Goal: Task Accomplishment & Management: Manage account settings

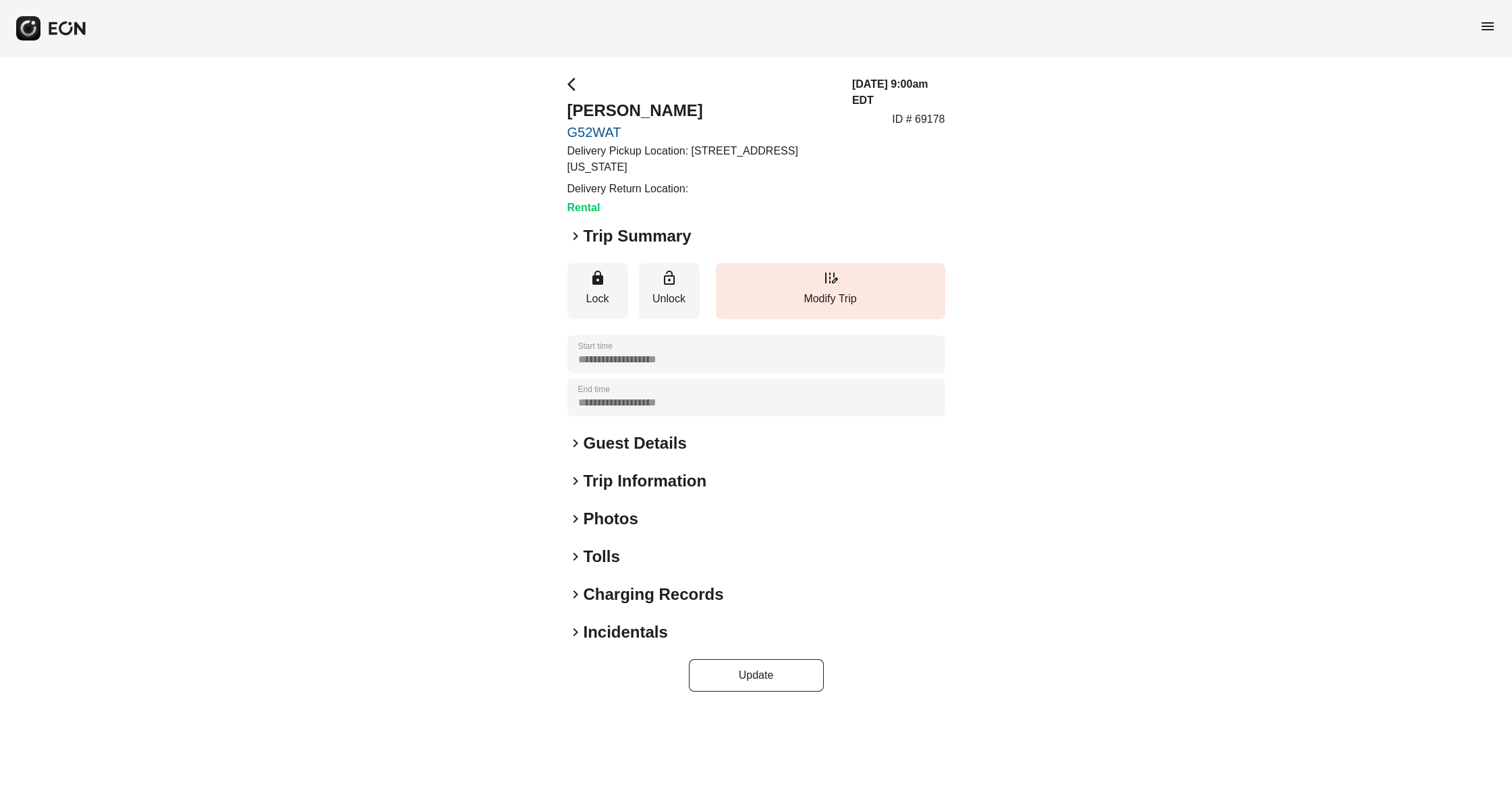
click at [577, 231] on span "keyboard_arrow_right" at bounding box center [575, 236] width 16 height 16
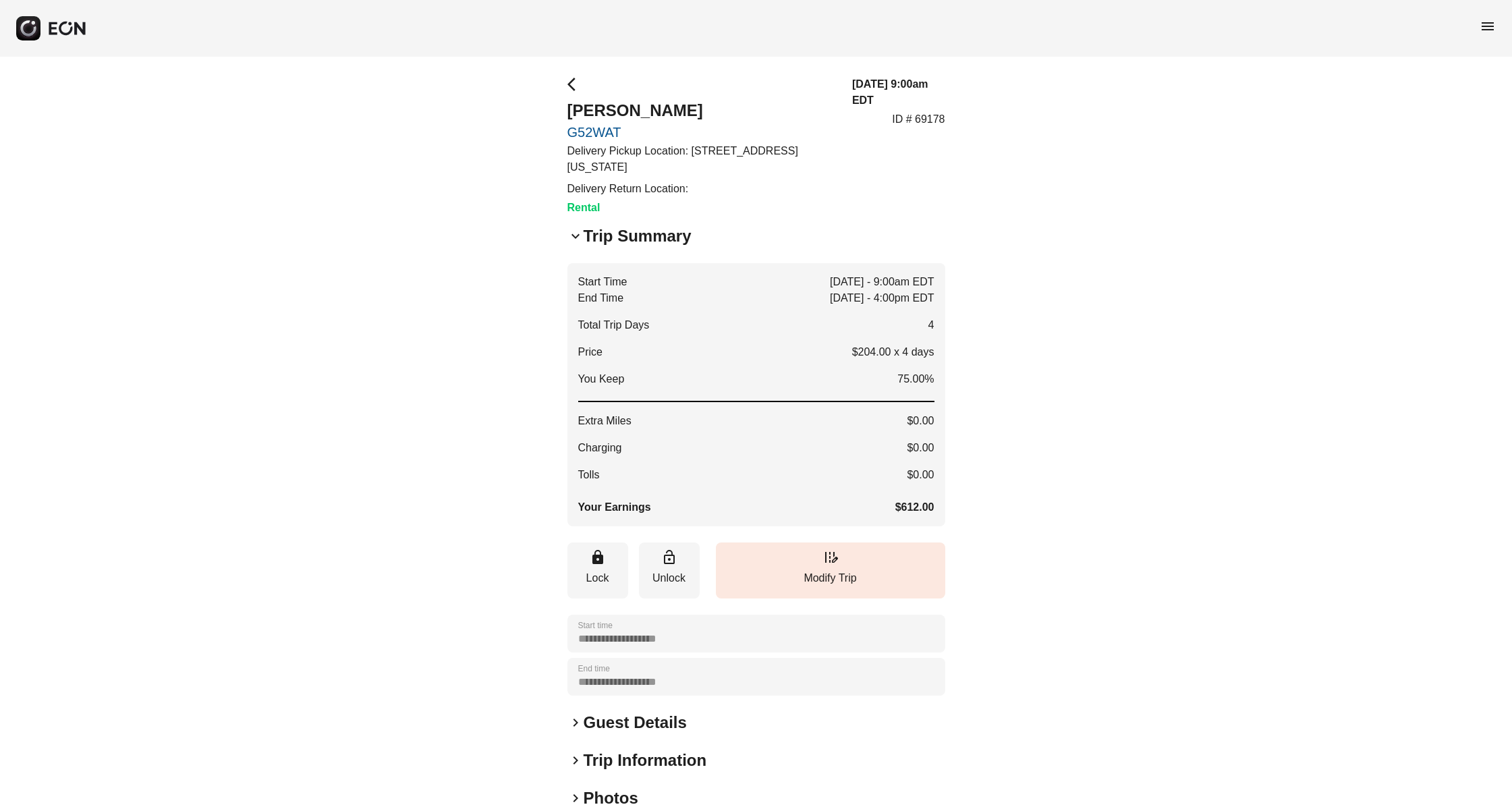
click at [577, 231] on span "keyboard_arrow_down" at bounding box center [575, 236] width 16 height 16
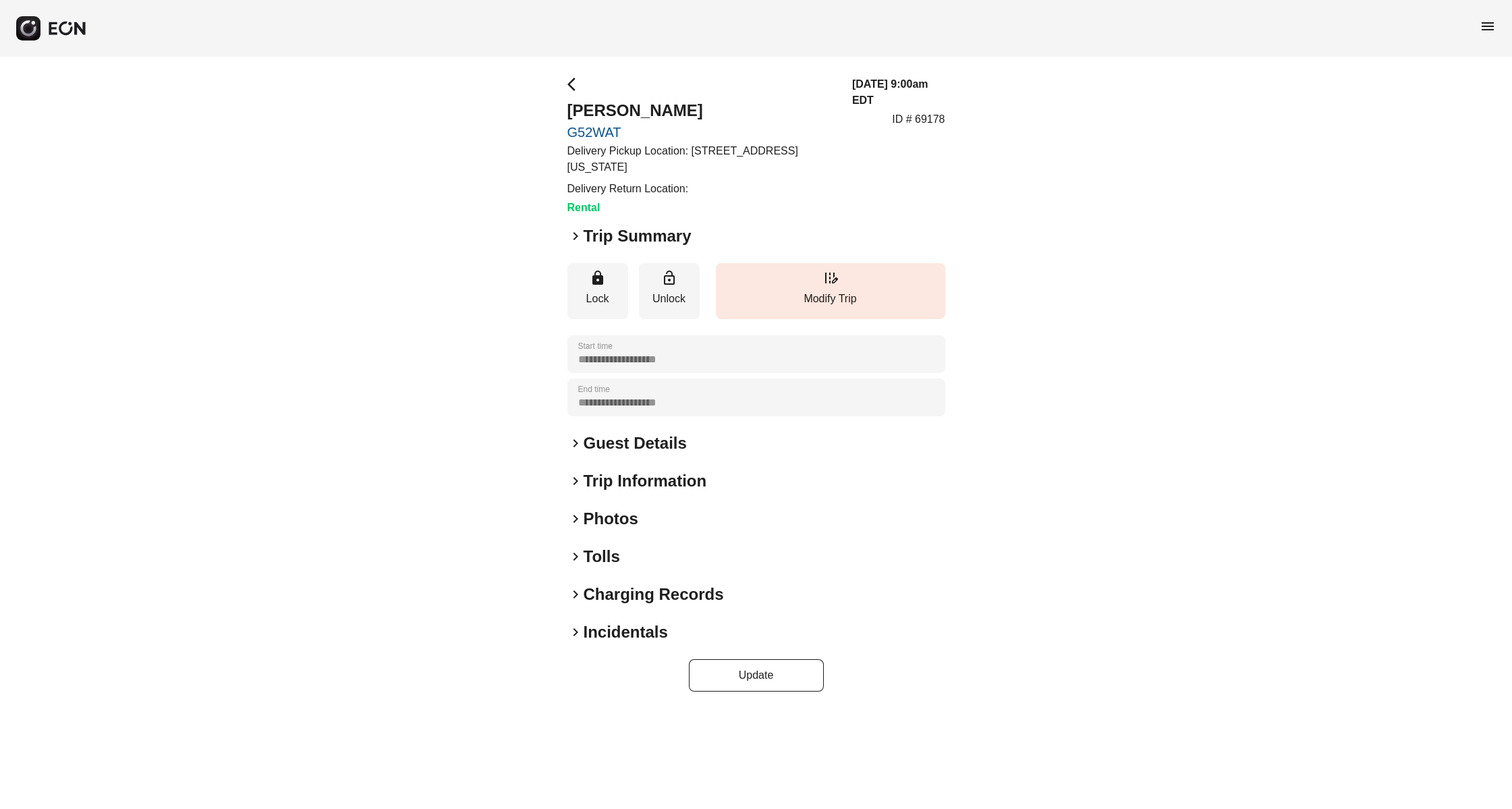
click at [577, 231] on span "keyboard_arrow_right" at bounding box center [575, 236] width 16 height 16
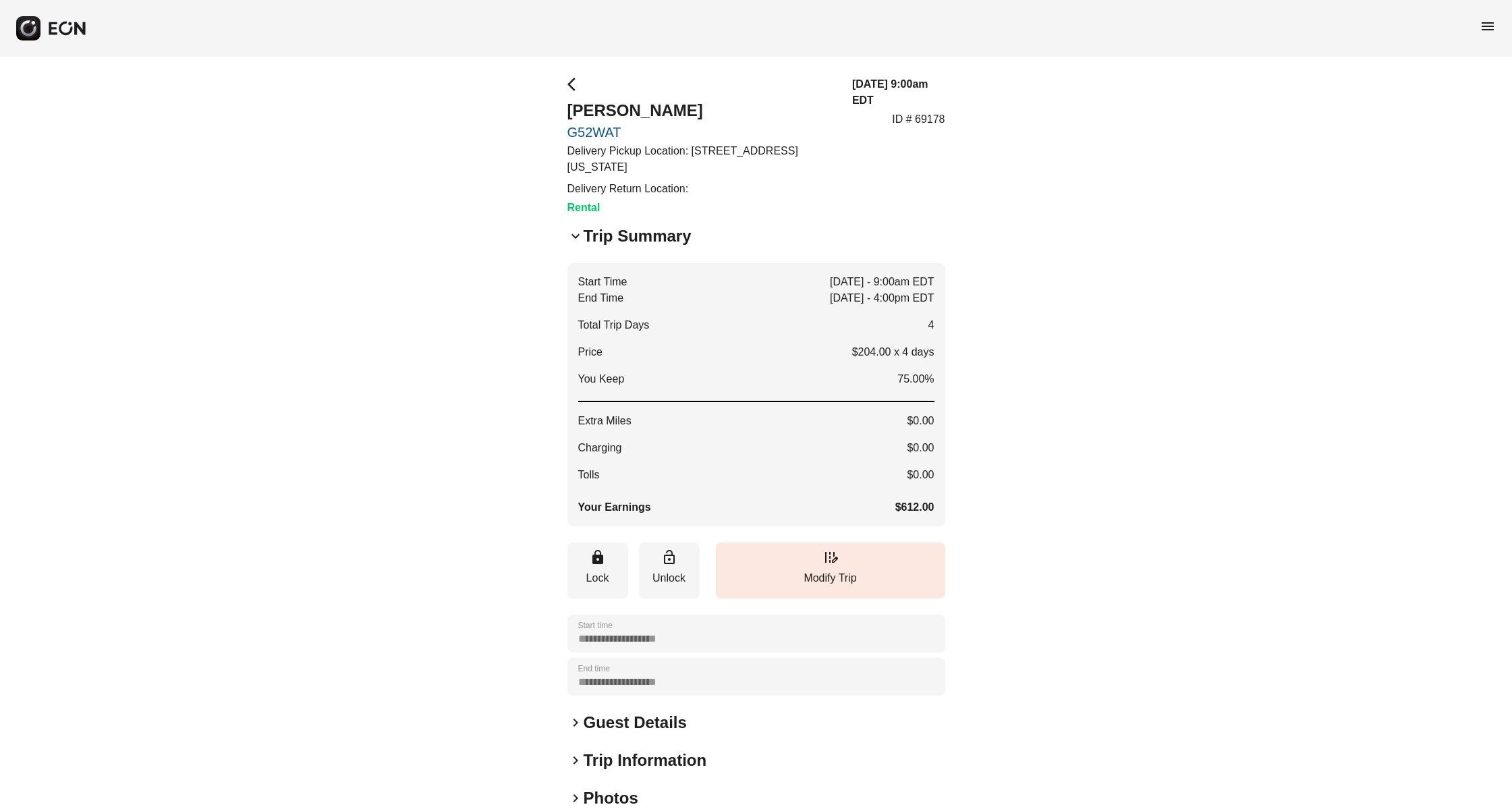
click at [577, 231] on span "keyboard_arrow_down" at bounding box center [575, 236] width 16 height 16
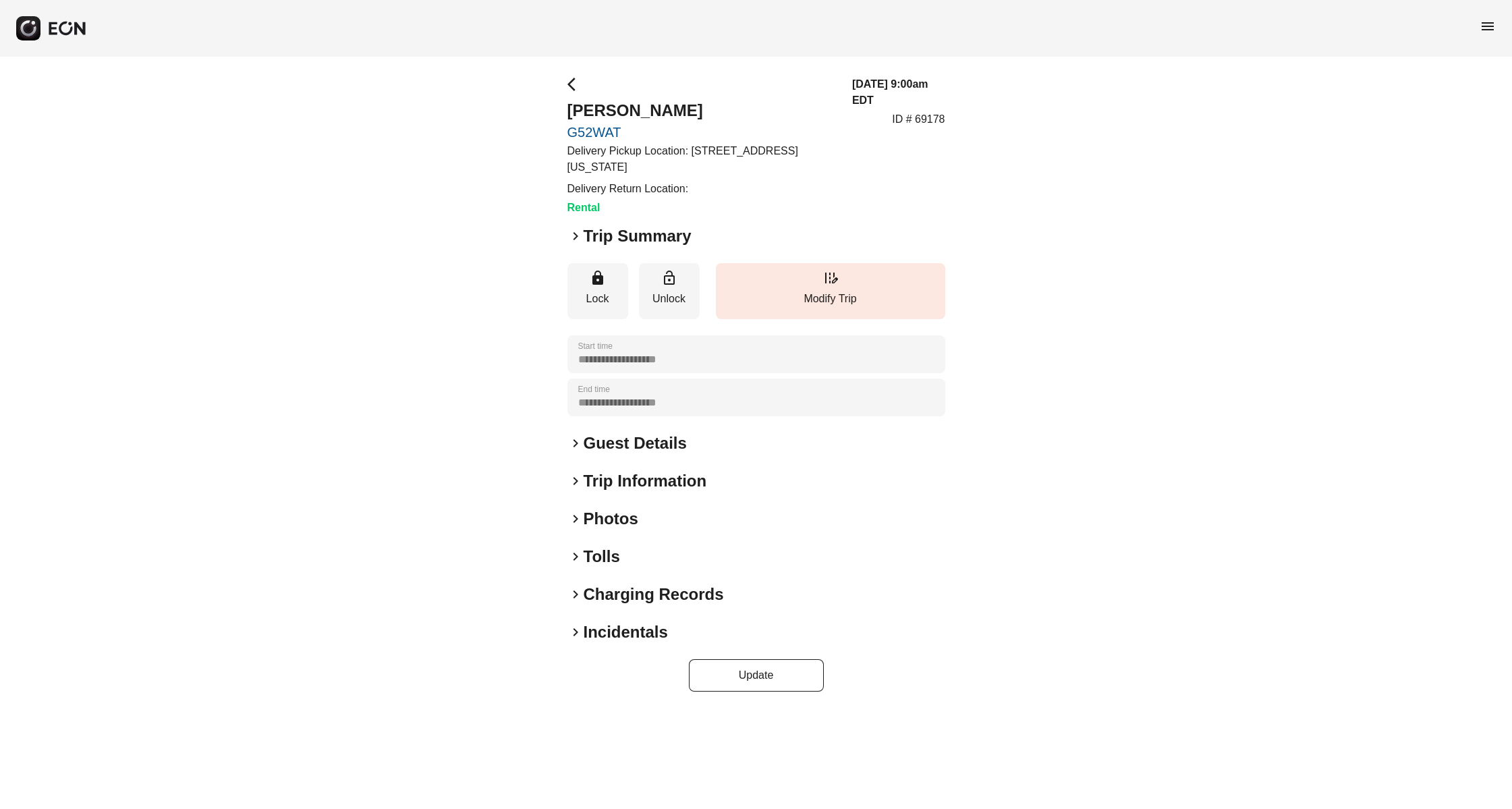
click at [590, 240] on h2 "Trip Summary" at bounding box center [637, 236] width 108 height 21
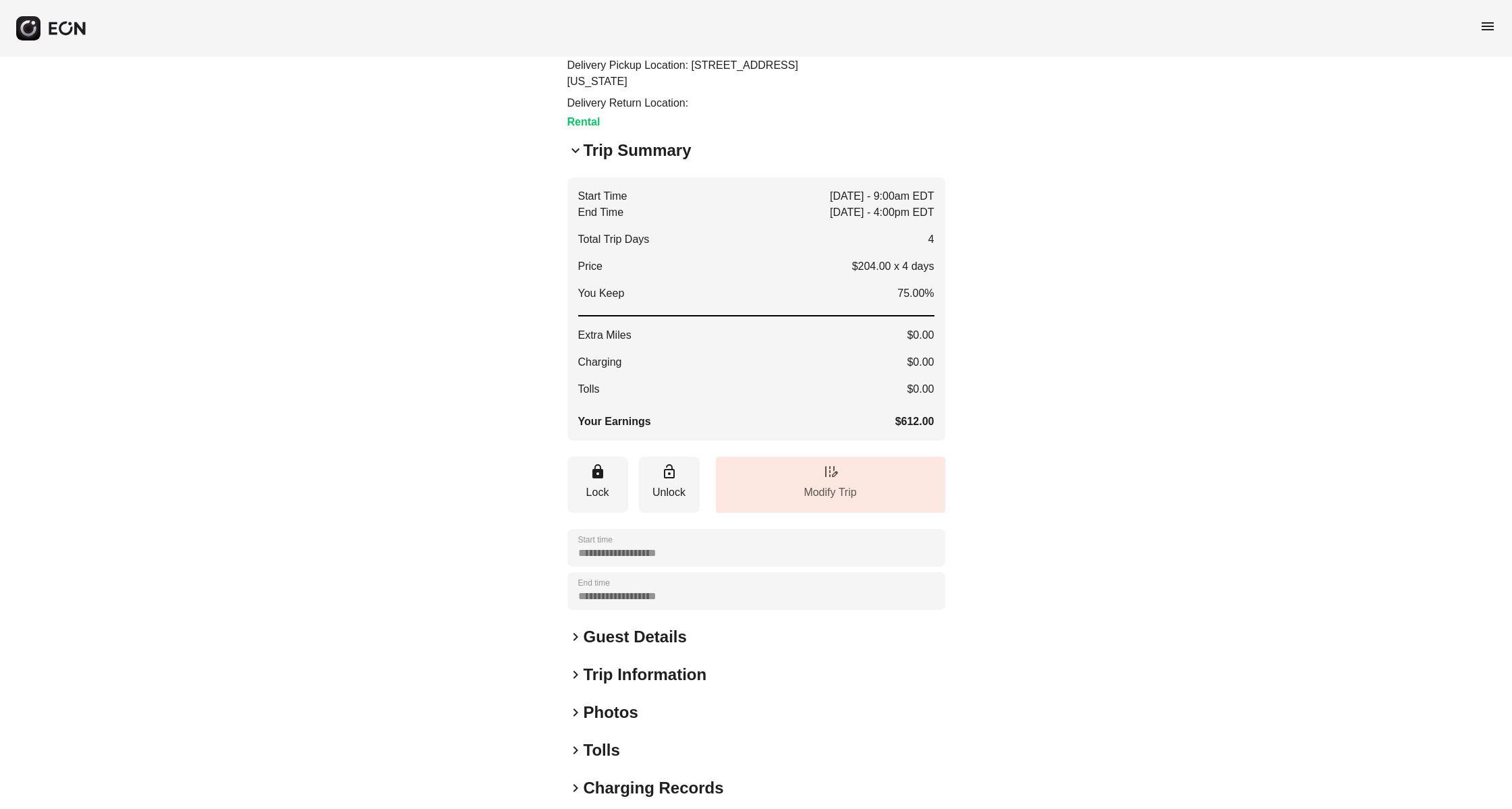
scroll to position [182, 0]
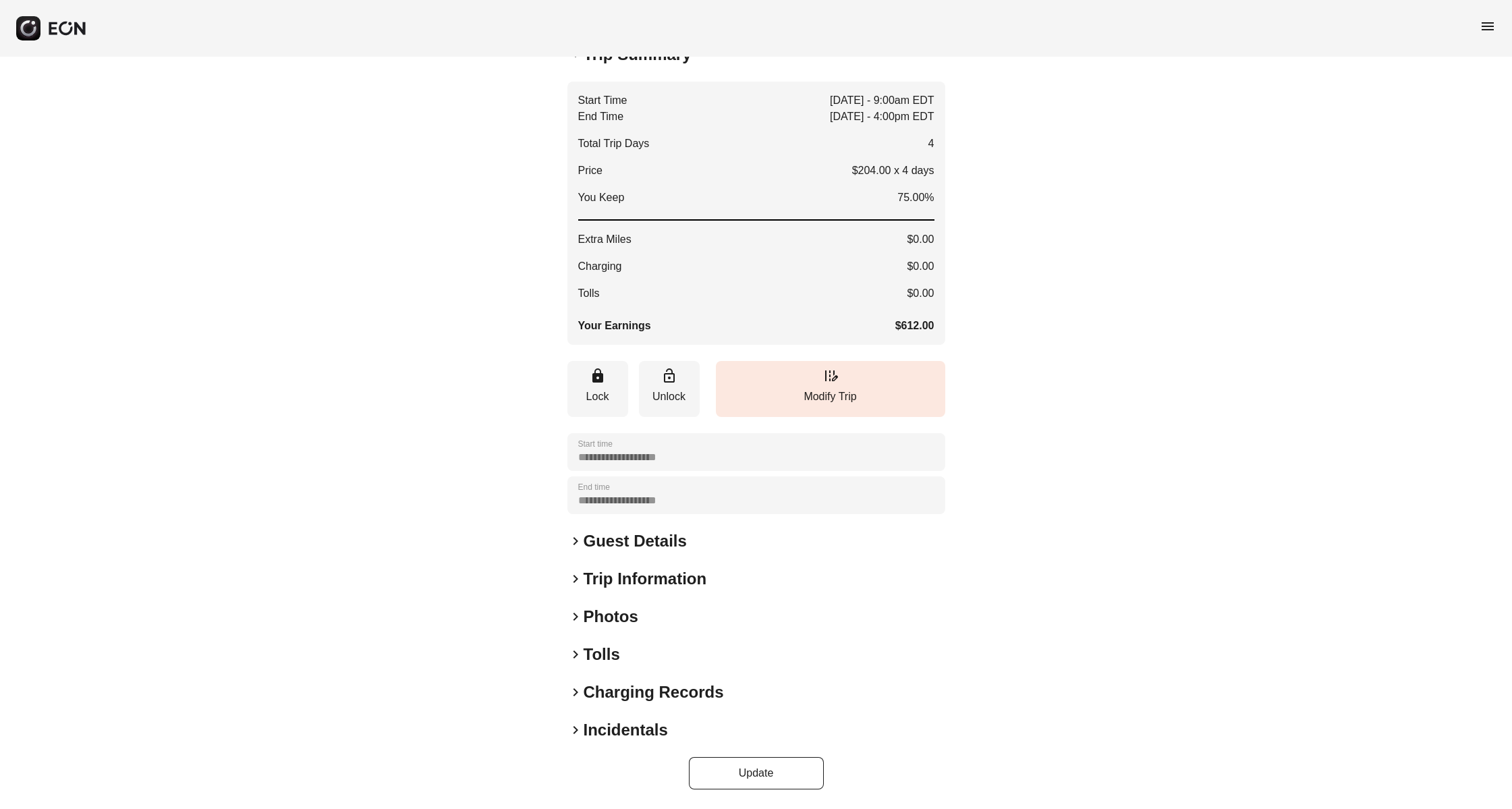
click at [603, 546] on h2 "Guest Details" at bounding box center [635, 541] width 103 height 21
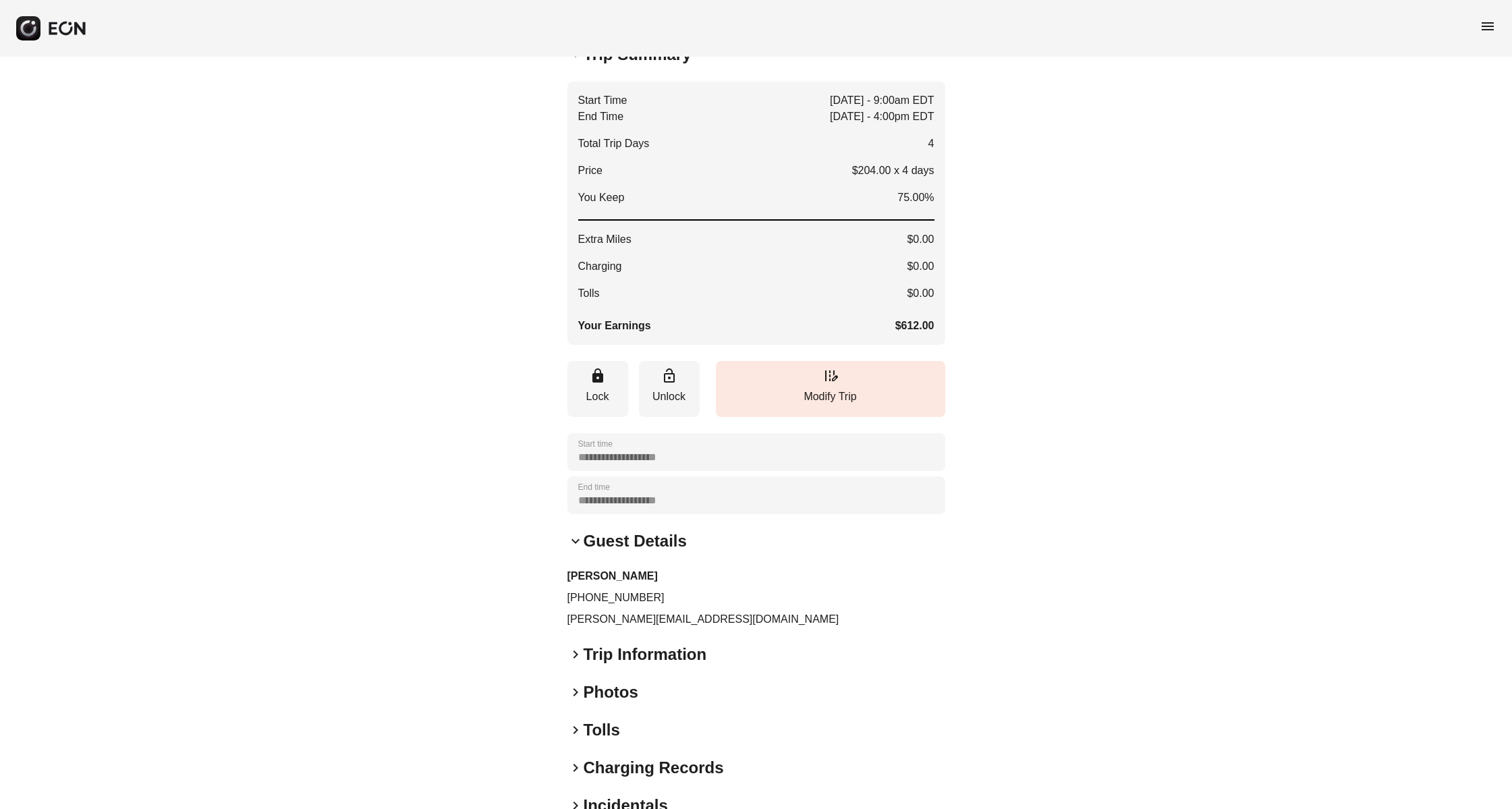
click at [603, 546] on h2 "Guest Details" at bounding box center [635, 541] width 103 height 21
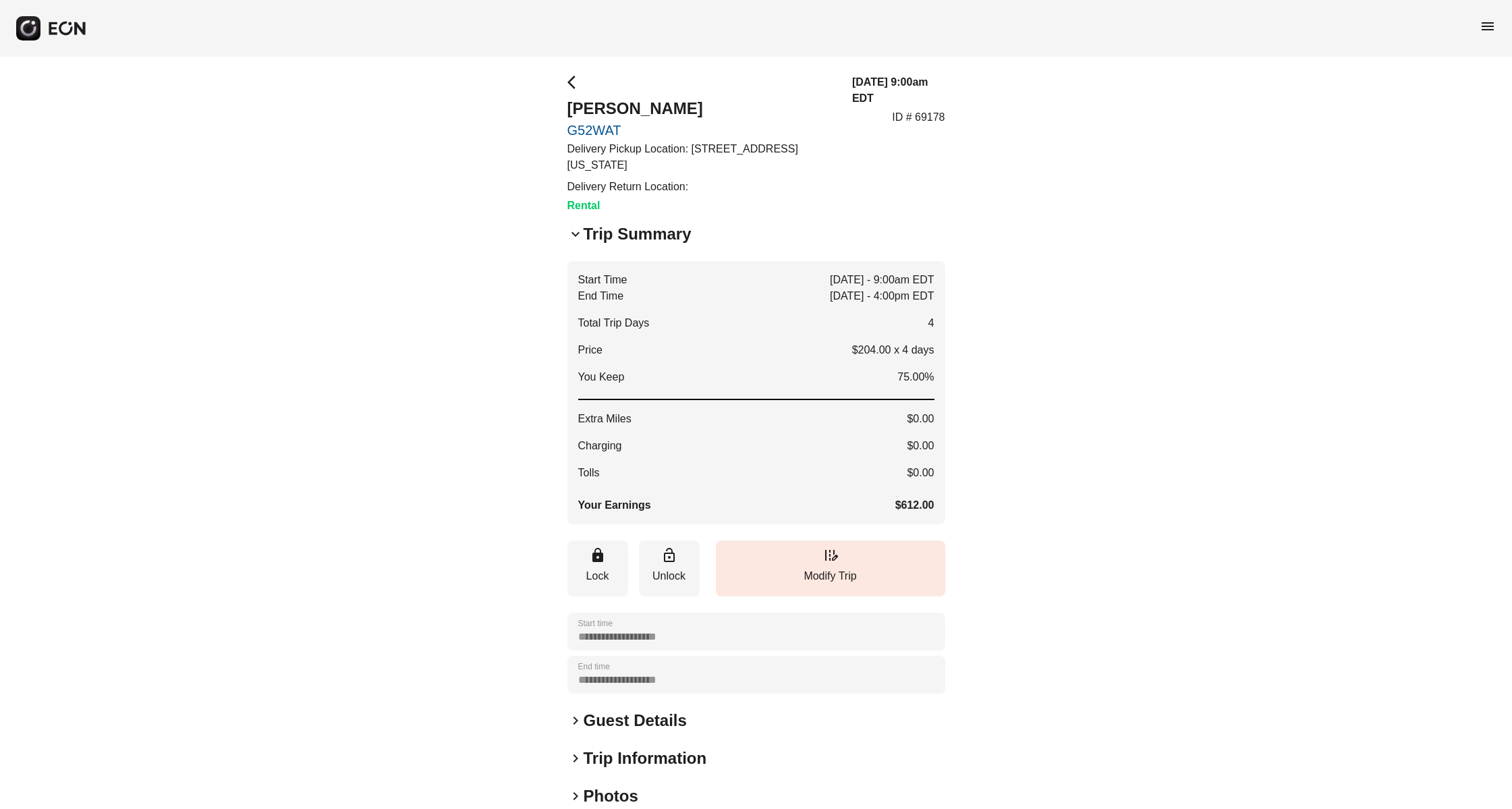
scroll to position [0, 0]
click at [614, 240] on h2 "Trip Summary" at bounding box center [637, 236] width 108 height 21
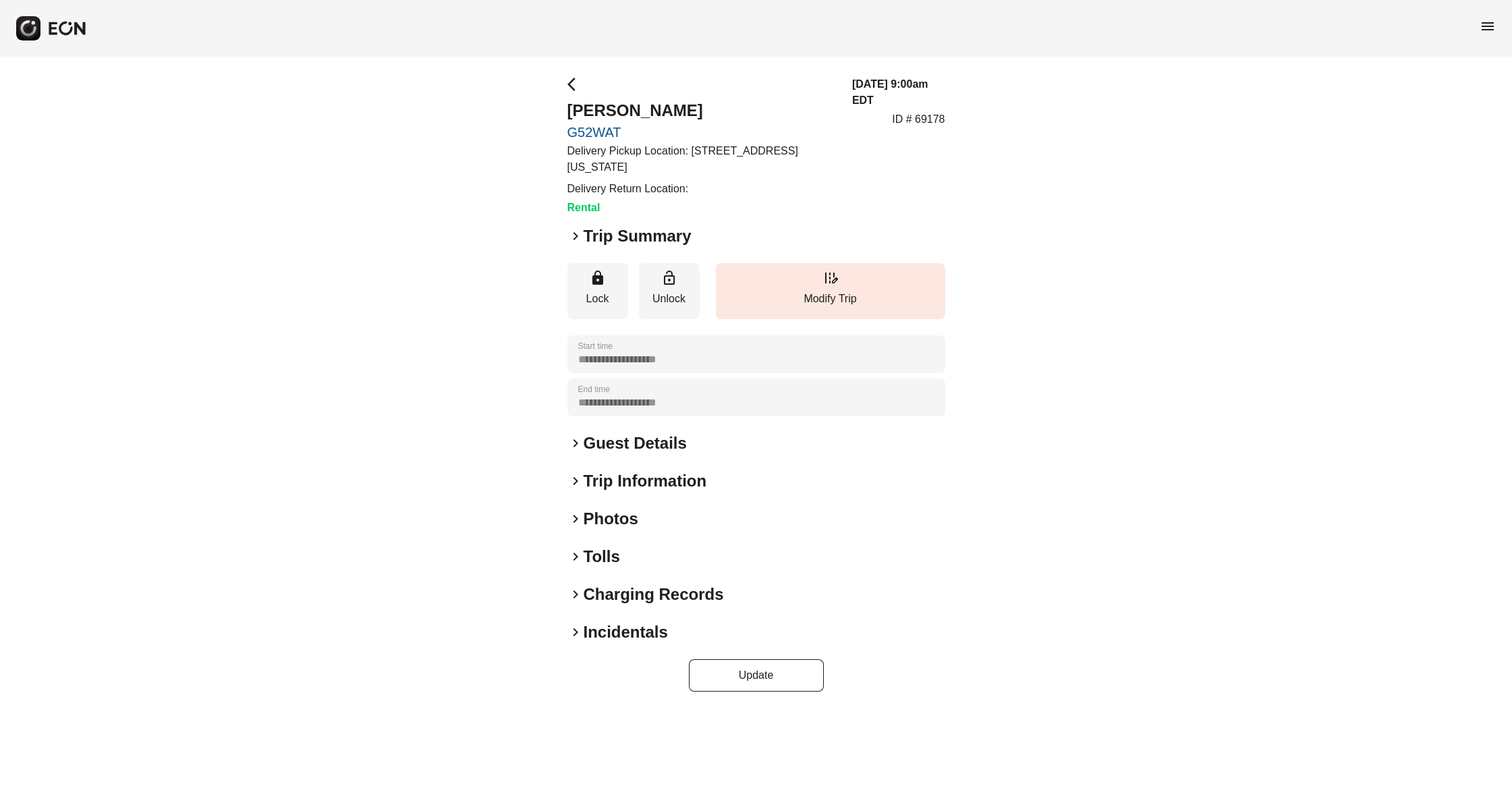
click at [598, 228] on h2 "Trip Summary" at bounding box center [637, 236] width 108 height 21
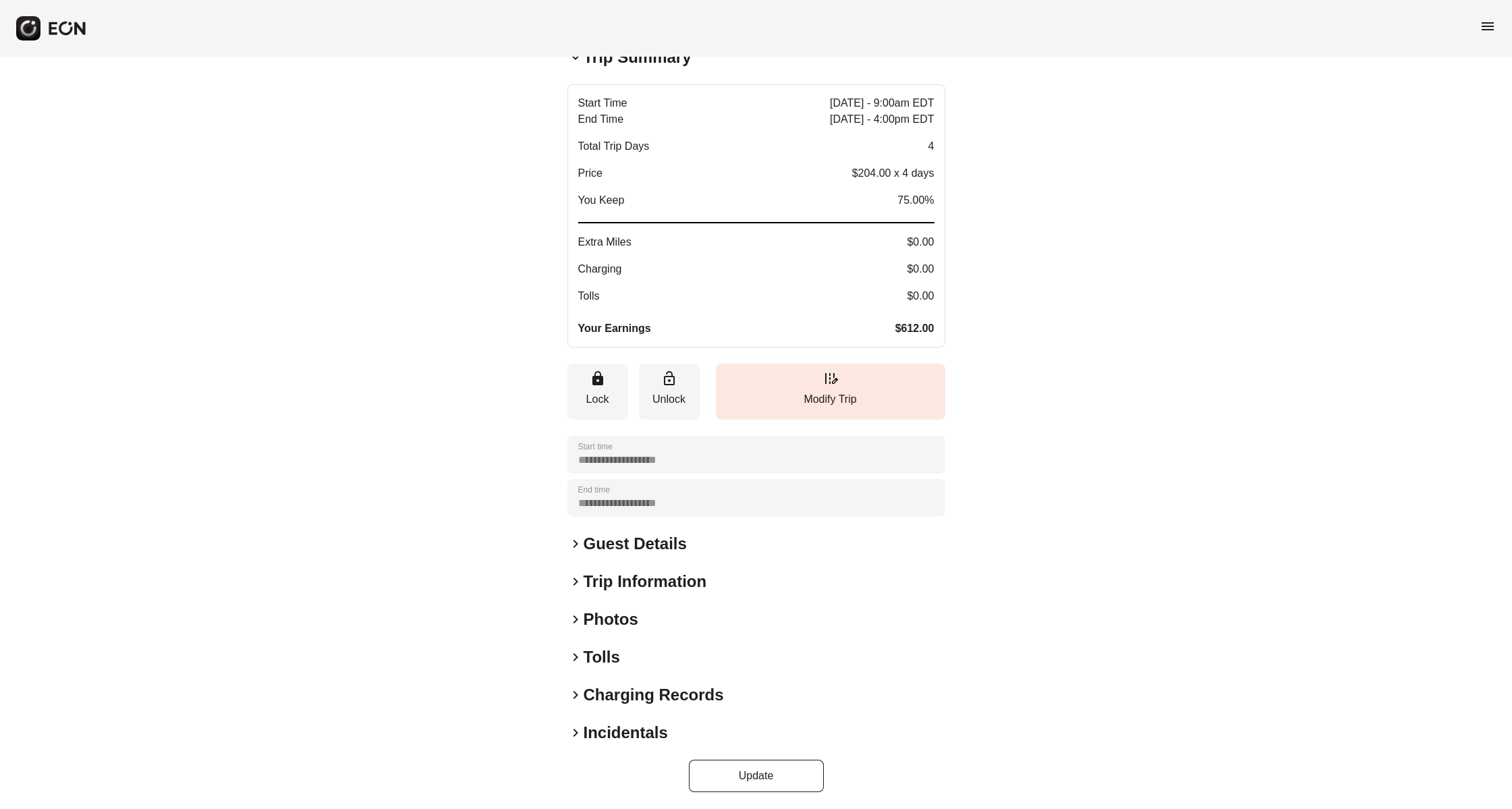
scroll to position [182, 0]
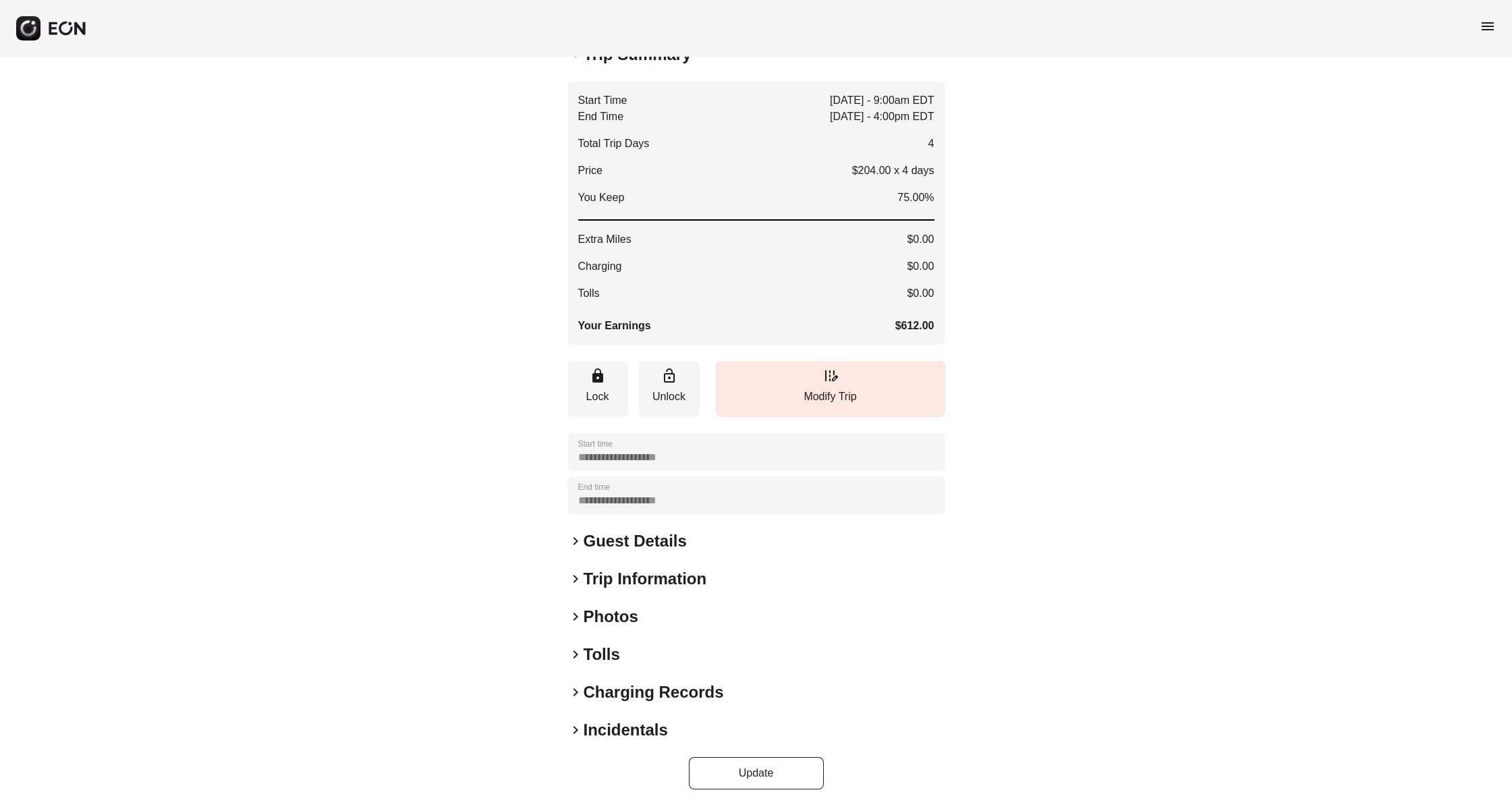
click at [604, 537] on h2 "Guest Details" at bounding box center [635, 541] width 103 height 21
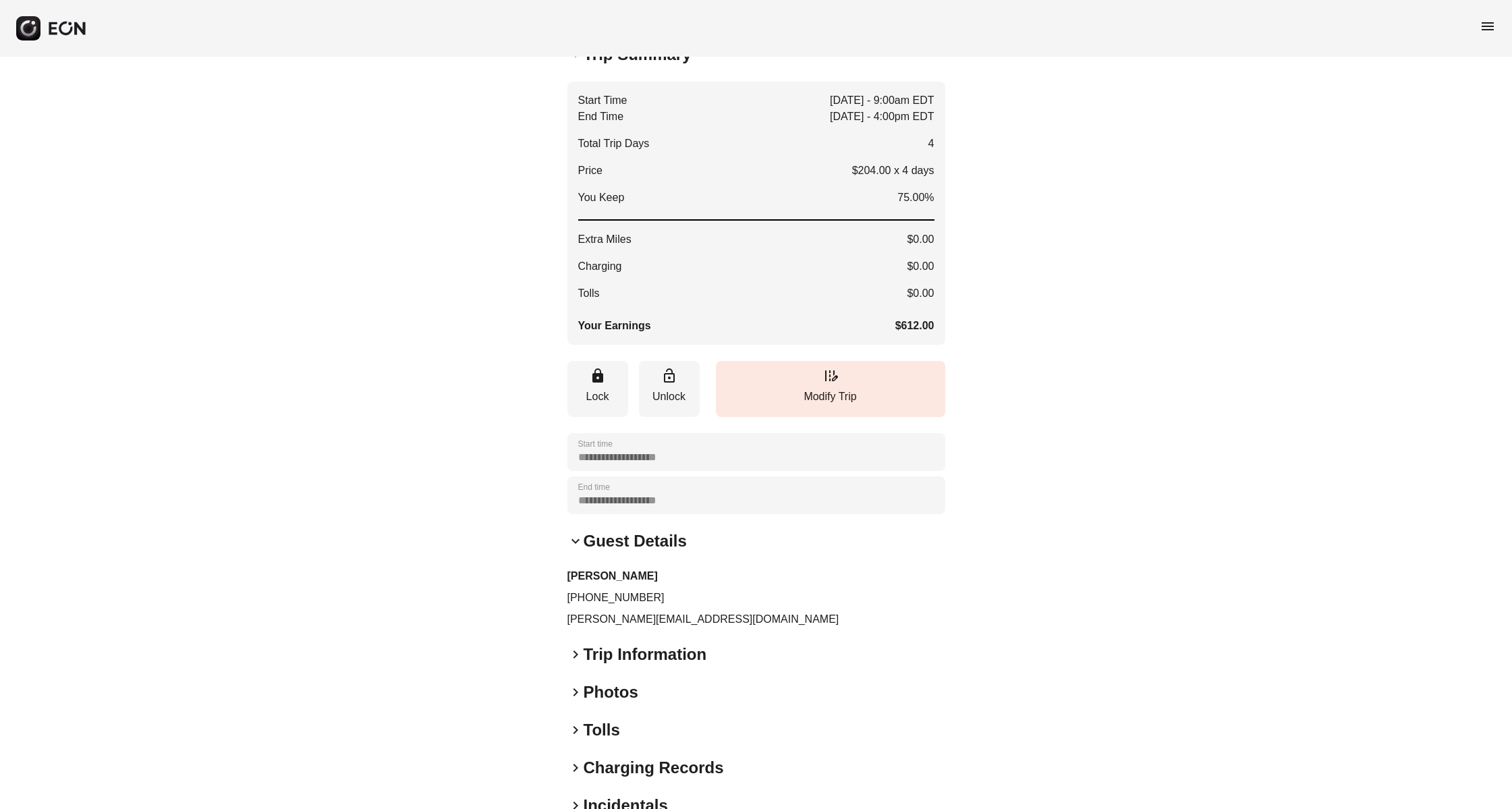
click at [604, 537] on h2 "Guest Details" at bounding box center [635, 541] width 103 height 21
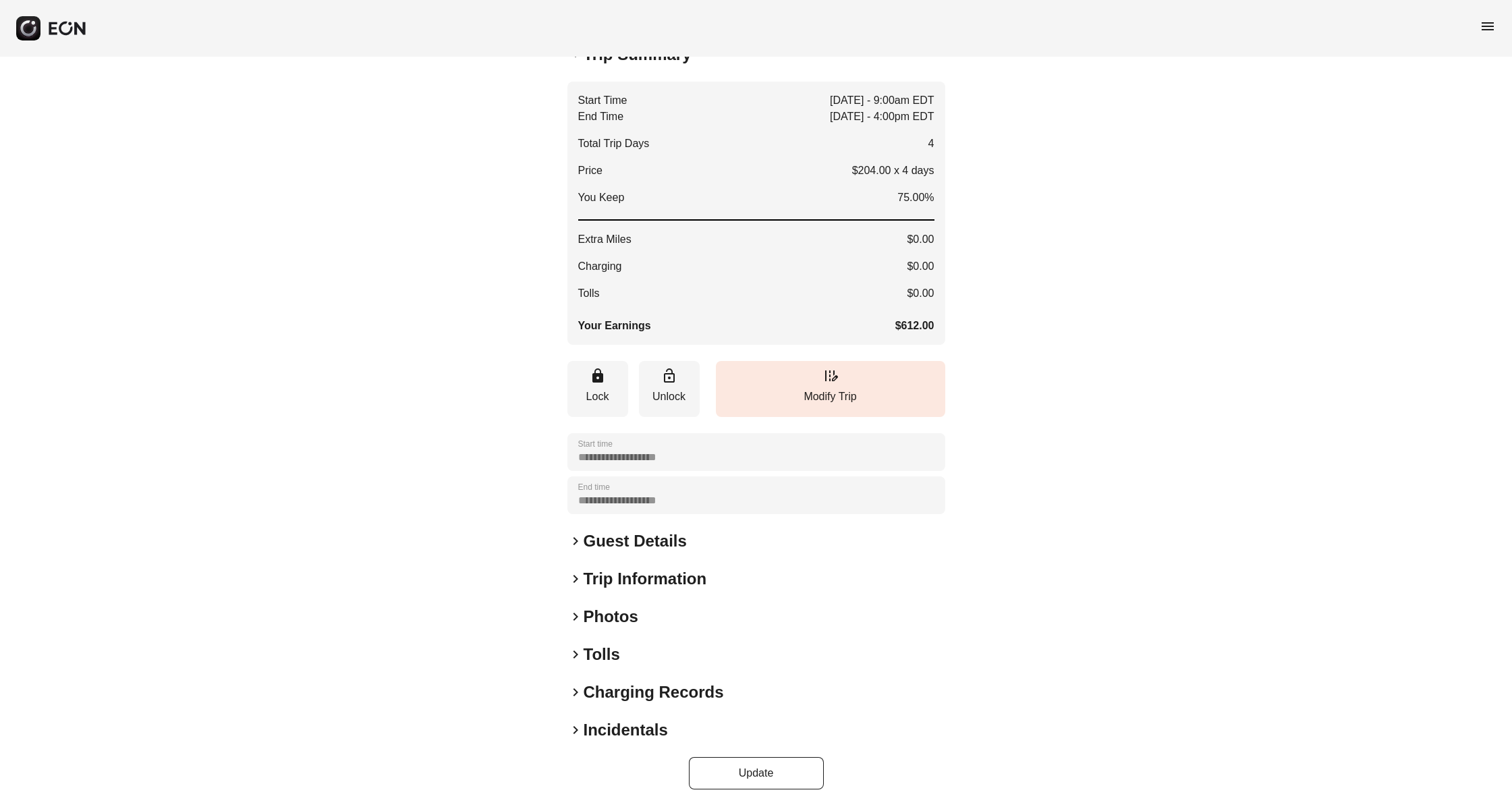
click at [603, 579] on h2 "Trip Information" at bounding box center [646, 579] width 124 height 21
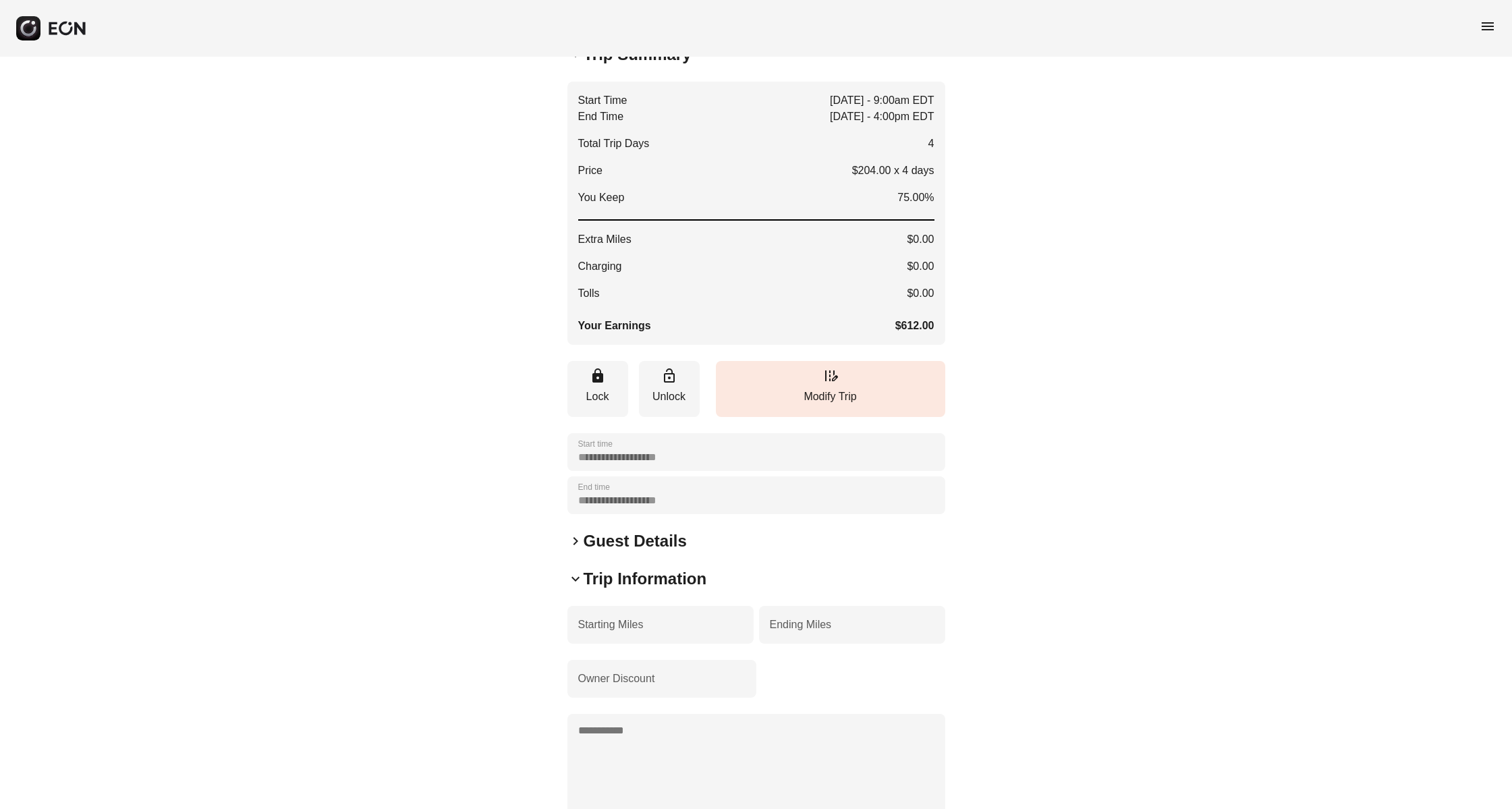
click at [603, 579] on h2 "Trip Information" at bounding box center [646, 579] width 124 height 21
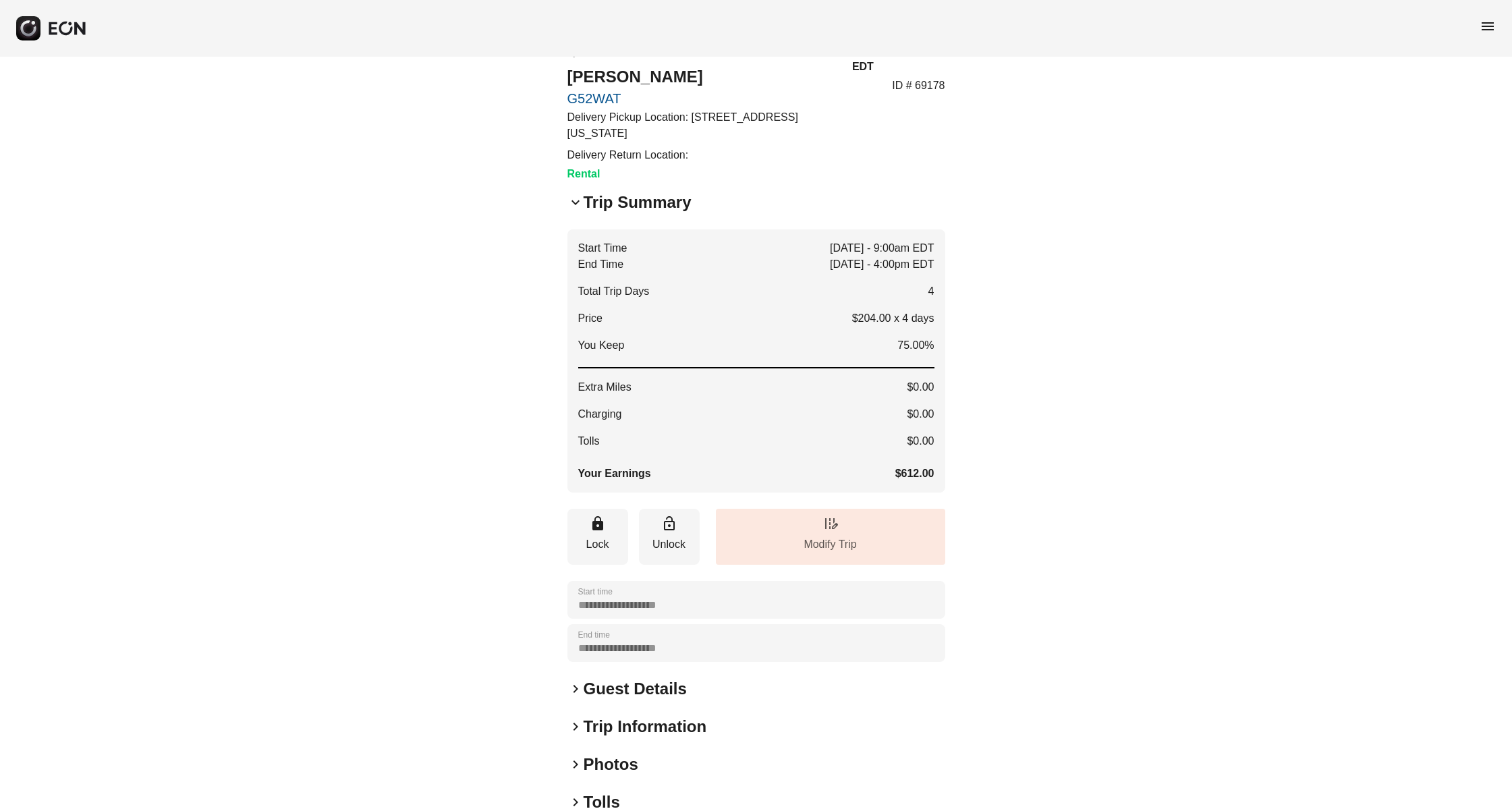
scroll to position [0, 0]
